Goal: Task Accomplishment & Management: Manage account settings

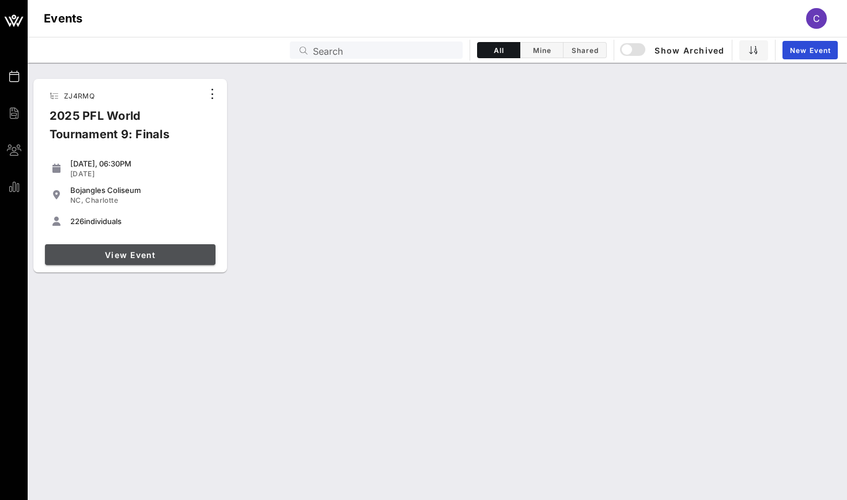
click at [162, 259] on span "View Event" at bounding box center [130, 255] width 161 height 10
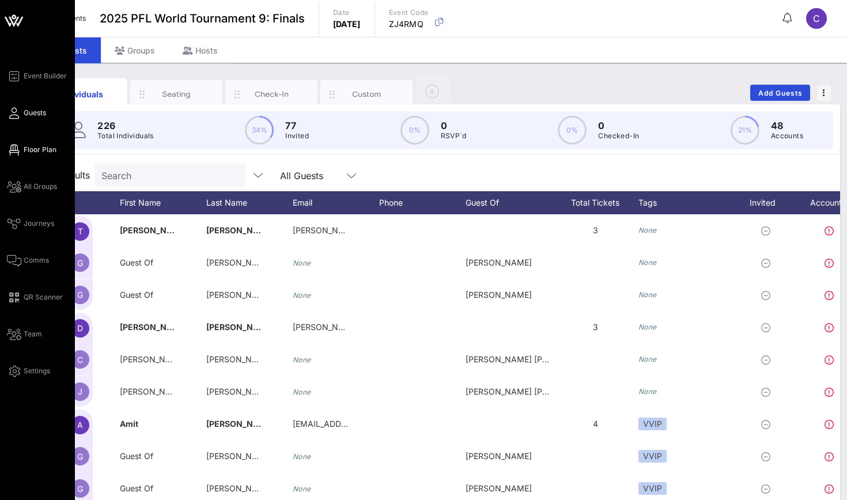
click at [9, 149] on icon at bounding box center [14, 150] width 14 height 2
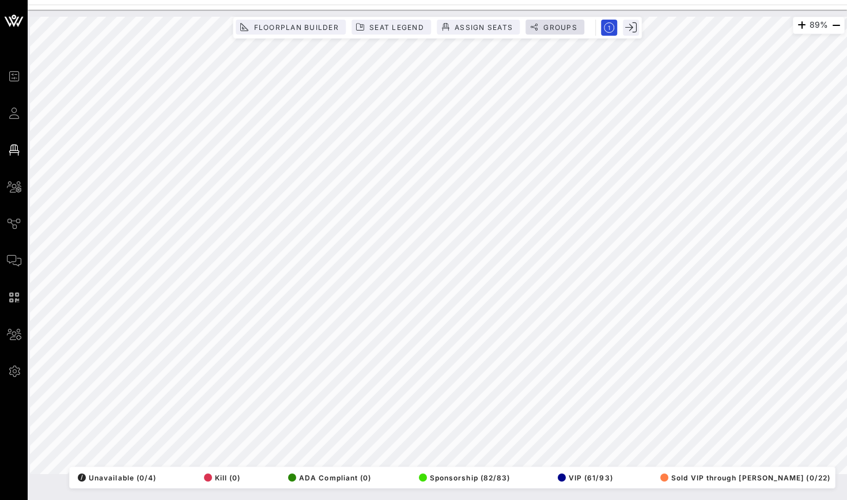
click at [565, 25] on span "Groups" at bounding box center [559, 27] width 35 height 9
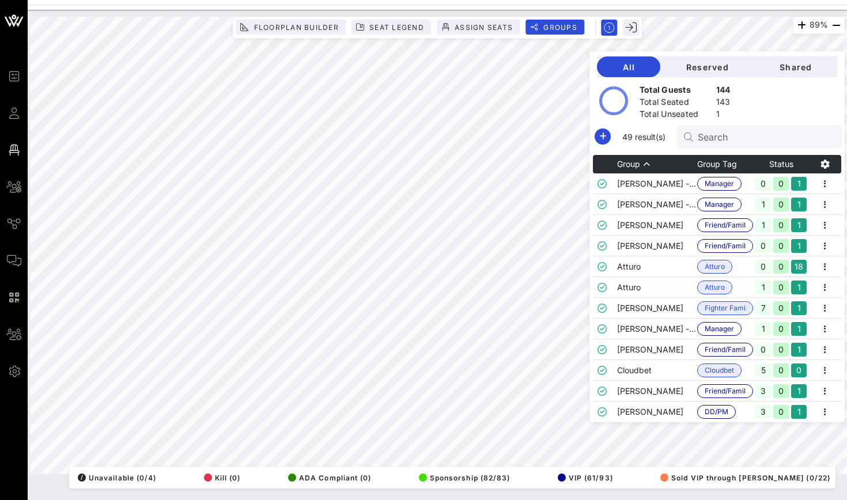
click at [705, 142] on input "Search" at bounding box center [764, 136] width 135 height 15
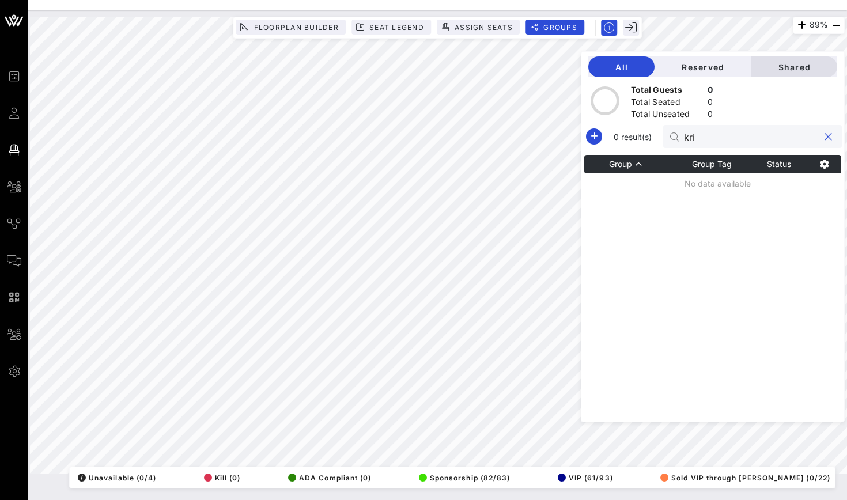
type input "kri"
click at [800, 70] on span "Shared" at bounding box center [794, 67] width 68 height 10
click at [733, 135] on input "kri" at bounding box center [751, 136] width 135 height 15
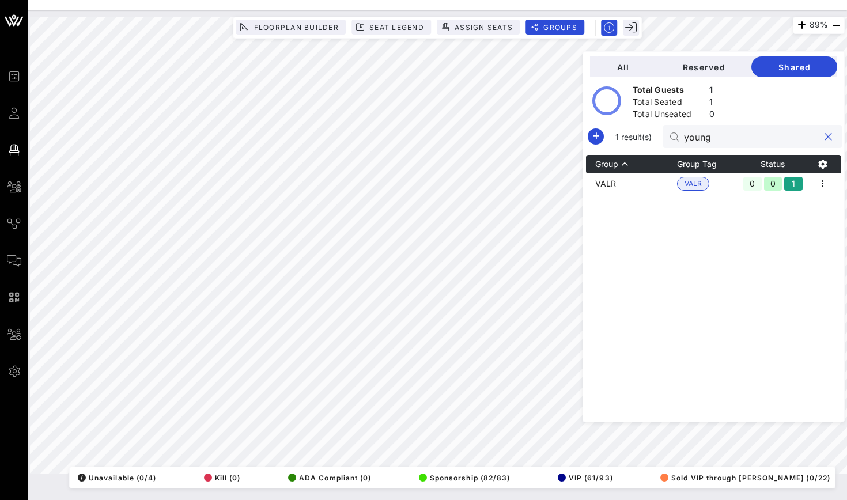
type input "young"
click at [643, 172] on th "Group" at bounding box center [631, 164] width 91 height 18
click at [640, 188] on td "VALR" at bounding box center [631, 183] width 91 height 21
click at [729, 140] on input "young" at bounding box center [751, 136] width 135 height 15
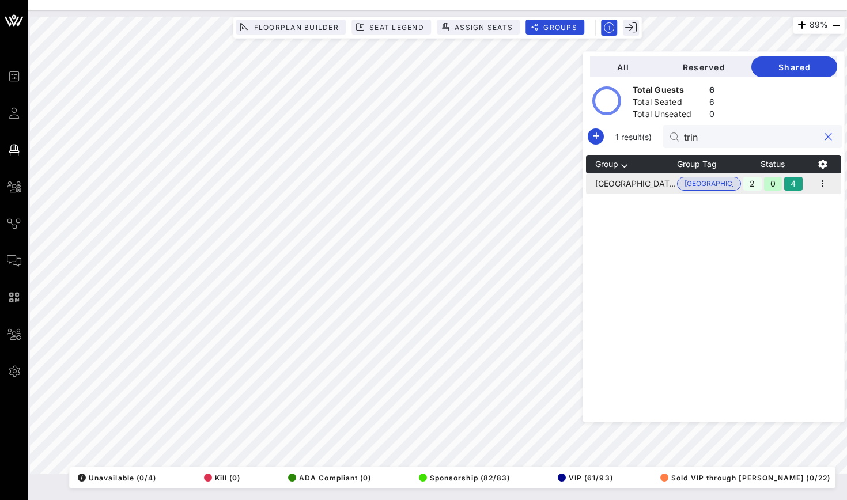
type input "trin"
click at [648, 190] on td "[GEOGRAPHIC_DATA]" at bounding box center [631, 183] width 91 height 21
click at [822, 185] on icon "button" at bounding box center [822, 184] width 14 height 14
click at [795, 201] on div "Edit" at bounding box center [810, 203] width 36 height 9
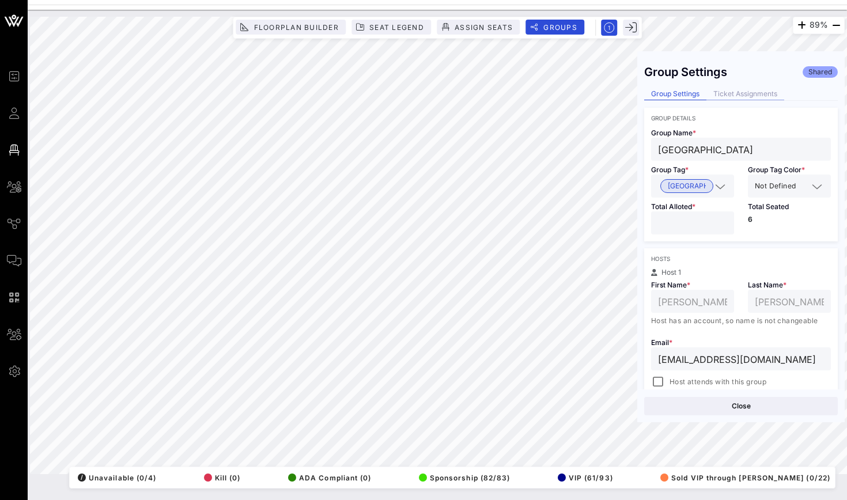
click at [741, 97] on div "Ticket Assignments" at bounding box center [745, 94] width 78 height 12
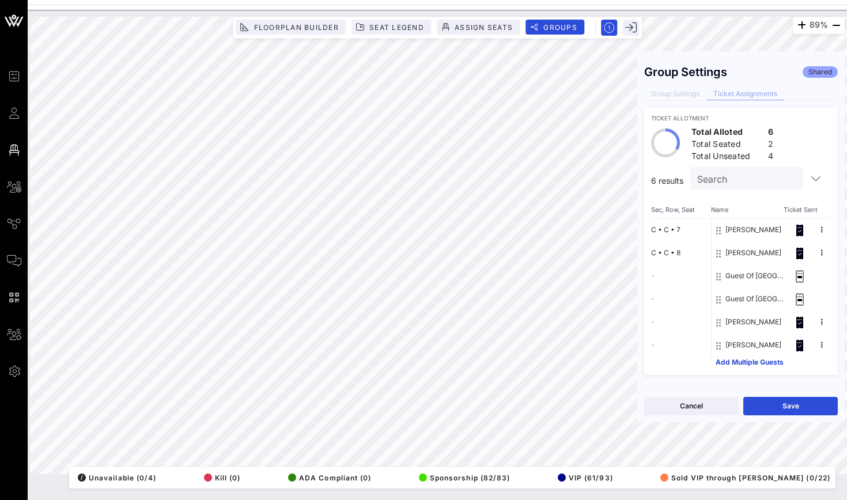
click at [738, 316] on button "[PERSON_NAME]" at bounding box center [753, 321] width 56 height 23
click at [800, 298] on icon at bounding box center [800, 299] width 12 height 13
click at [766, 324] on button "[PERSON_NAME]" at bounding box center [753, 321] width 56 height 23
click at [693, 323] on div "C • C • 7 C • C • 8 - - - -" at bounding box center [681, 287] width 60 height 138
click at [802, 405] on button "Save" at bounding box center [790, 406] width 94 height 18
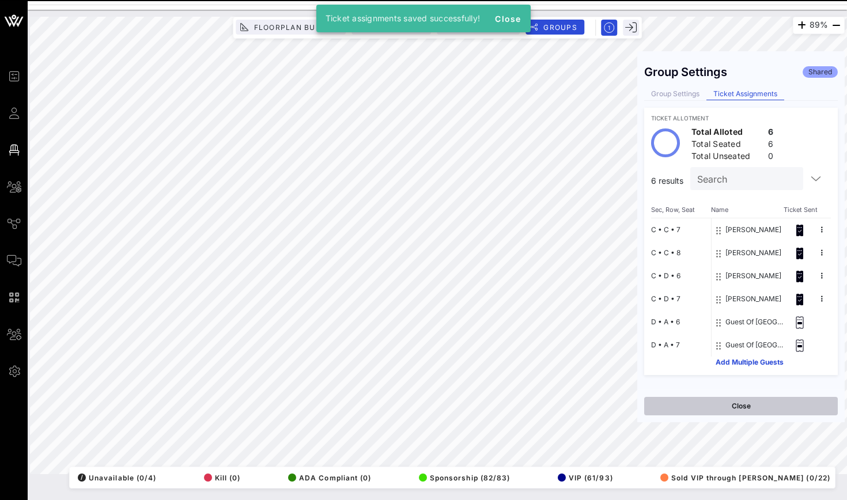
click at [710, 407] on button "Close" at bounding box center [740, 406] width 193 height 18
